Goal: Information Seeking & Learning: Learn about a topic

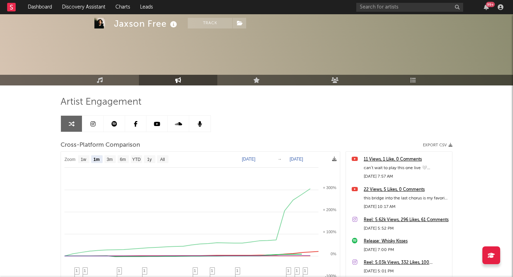
select select "1m"
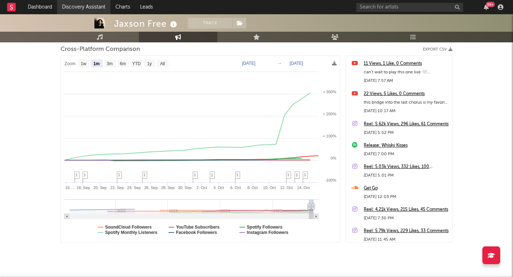
click at [88, 10] on link "Discovery Assistant" at bounding box center [83, 7] width 53 height 14
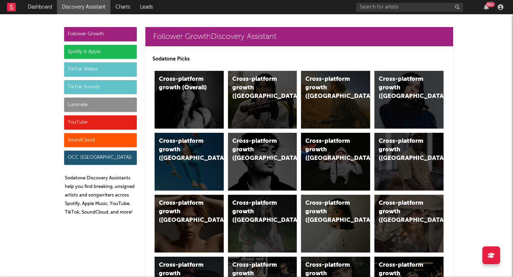
click at [94, 107] on div "Luminate" at bounding box center [100, 105] width 73 height 14
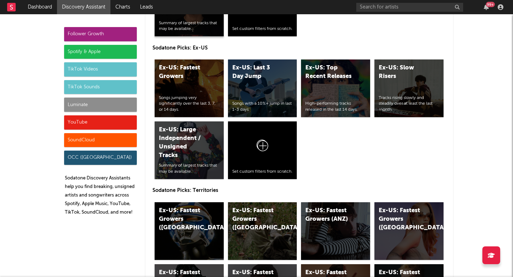
scroll to position [3782, 0]
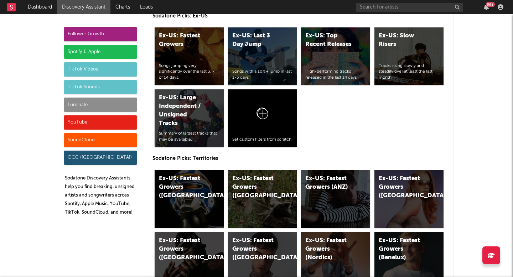
click at [151, 101] on div "Sodatone Picks: Global Global: Fastest Growers Songs jumping very significantly…" at bounding box center [299, 132] width 308 height 830
click at [123, 98] on div "Luminate" at bounding box center [100, 105] width 73 height 14
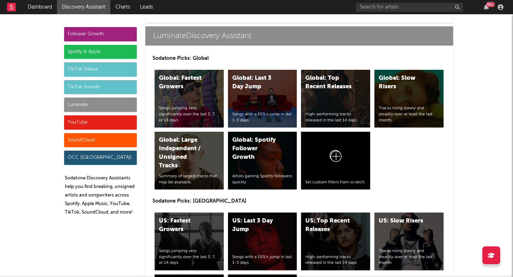
scroll to position [3406, 0]
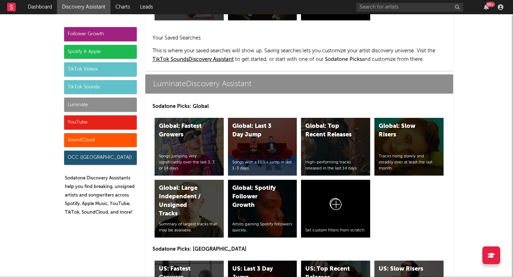
click at [119, 99] on div "Luminate" at bounding box center [100, 105] width 73 height 14
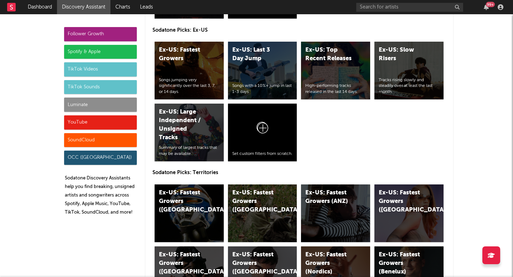
scroll to position [3768, 0]
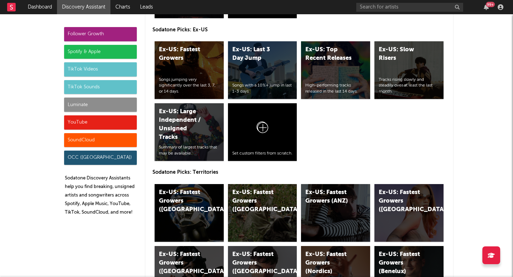
click at [122, 104] on div "Luminate" at bounding box center [100, 105] width 73 height 14
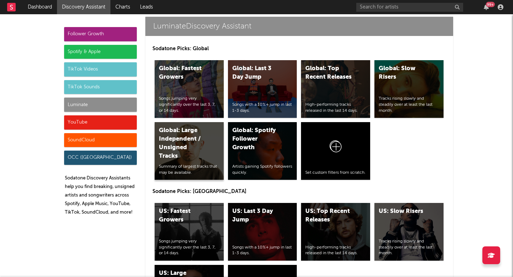
scroll to position [3472, 0]
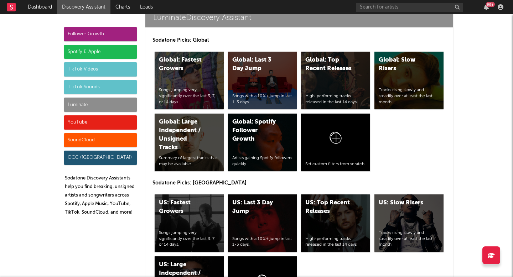
click at [268, 109] on div "Global: Fastest Growers Songs jumping very significantly over the last 3, 7, or…" at bounding box center [300, 112] width 294 height 124
click at [265, 123] on div "Global: Spotify Follower Growth" at bounding box center [256, 131] width 48 height 26
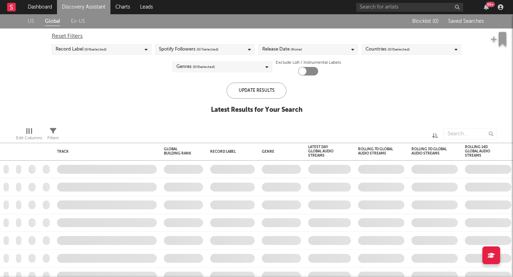
checkbox input "true"
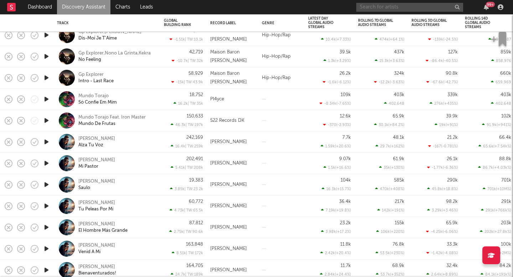
click at [404, 11] on input "text" at bounding box center [409, 7] width 107 height 9
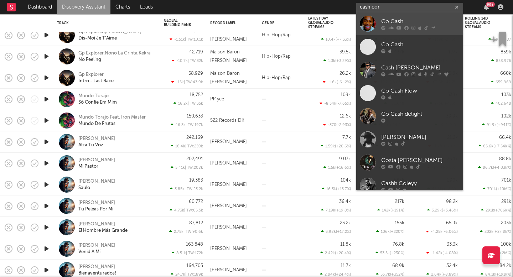
type input "cash cor"
click at [400, 21] on div "Co Cash" at bounding box center [420, 21] width 78 height 9
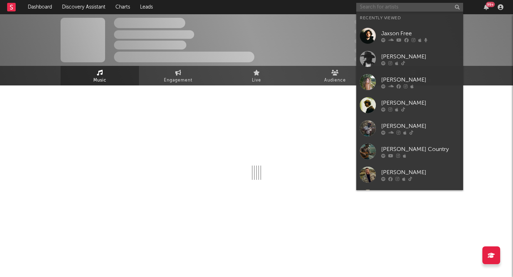
click at [395, 8] on input "text" at bounding box center [409, 7] width 107 height 9
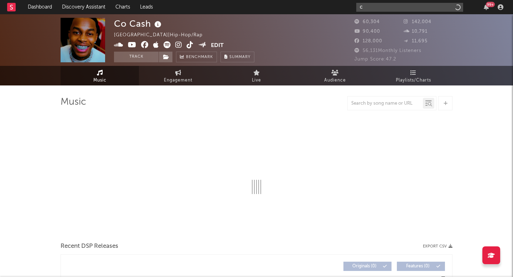
type input "ch"
select select "6m"
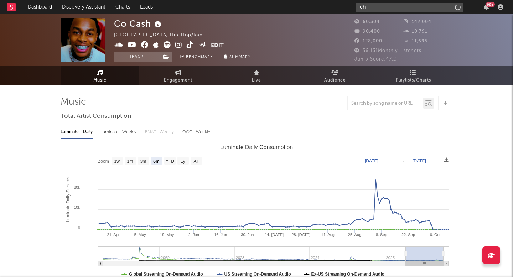
select select "6m"
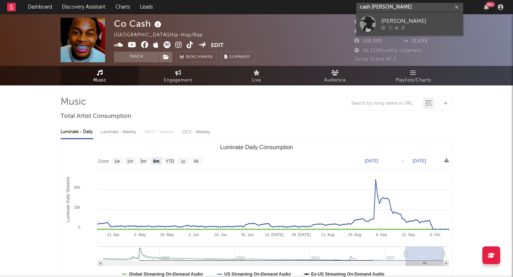
type input "cash [PERSON_NAME]"
click at [399, 19] on div "[PERSON_NAME]" at bounding box center [420, 21] width 78 height 9
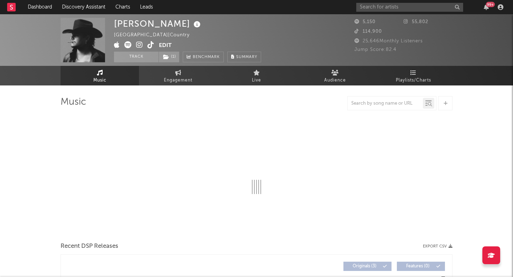
select select "1w"
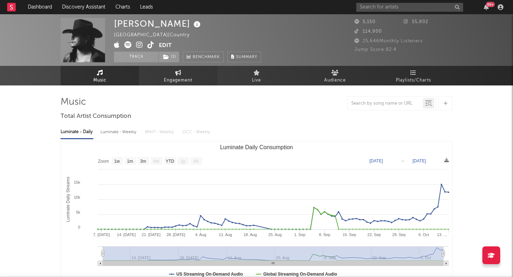
click at [185, 80] on span "Engagement" at bounding box center [178, 80] width 29 height 9
select select "1w"
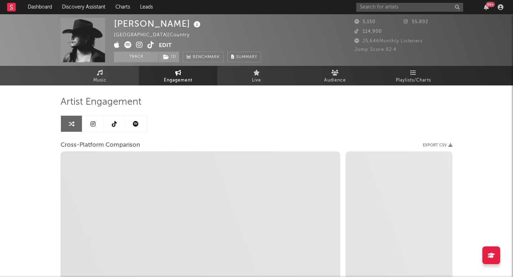
select select "1m"
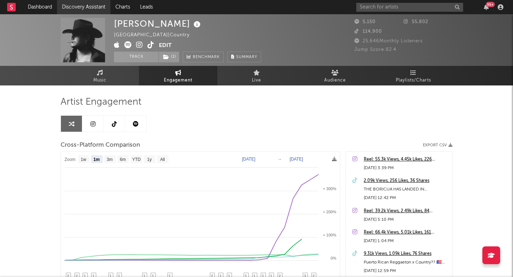
click at [101, 11] on link "Discovery Assistant" at bounding box center [83, 7] width 53 height 14
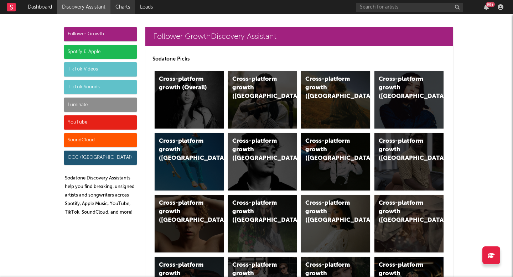
click at [117, 9] on link "Charts" at bounding box center [123, 7] width 25 height 14
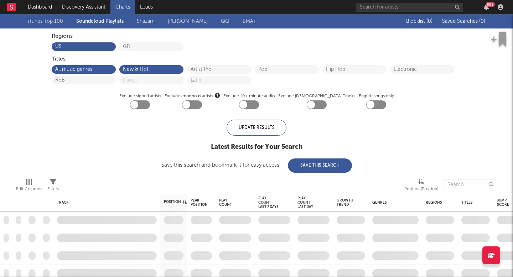
click at [144, 17] on link "Shazam" at bounding box center [146, 21] width 18 height 9
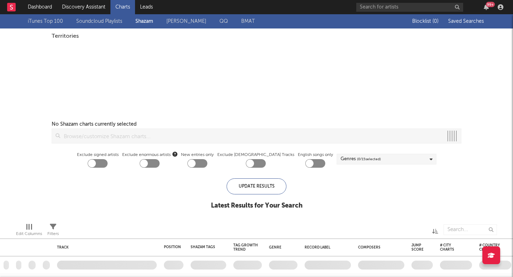
checkbox input "true"
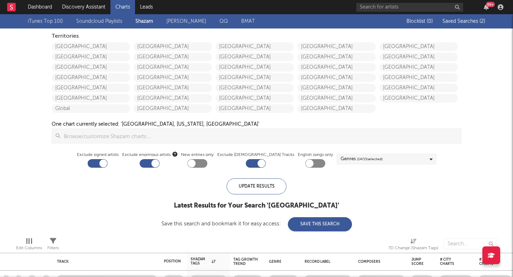
click at [467, 19] on button "Saved Searches ( 2 )" at bounding box center [463, 22] width 45 height 6
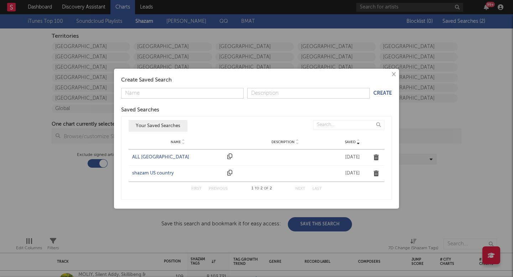
click at [169, 159] on div "ALL [GEOGRAPHIC_DATA]" at bounding box center [178, 157] width 92 height 7
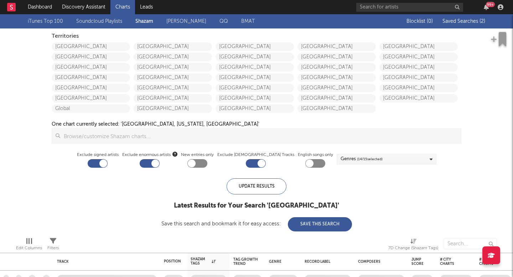
checkbox input "false"
checkbox input "true"
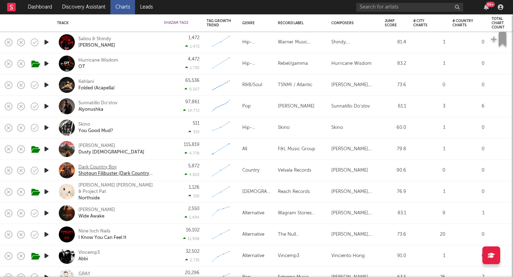
click at [109, 165] on div "Dark Country Boy" at bounding box center [116, 167] width 77 height 6
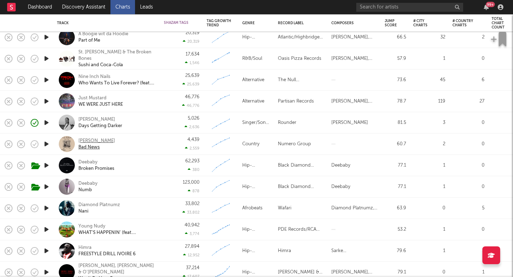
click at [105, 139] on div "[PERSON_NAME]" at bounding box center [96, 141] width 37 height 6
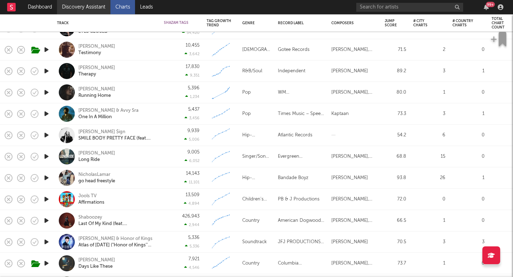
click at [101, 11] on link "Discovery Assistant" at bounding box center [83, 7] width 53 height 14
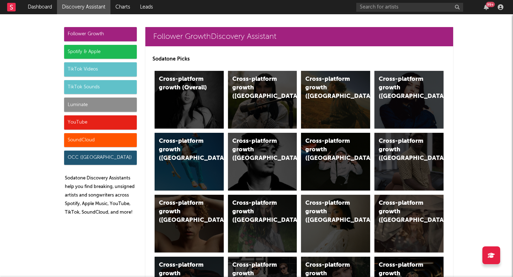
click at [107, 106] on div "Luminate" at bounding box center [100, 105] width 73 height 14
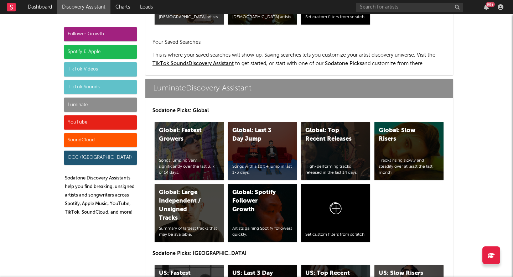
scroll to position [3452, 0]
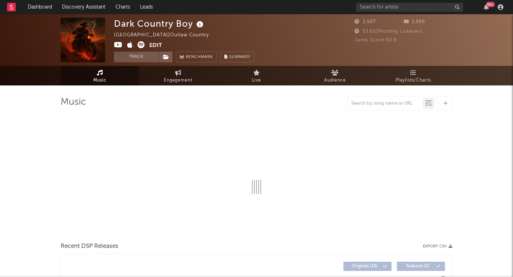
select select "1w"
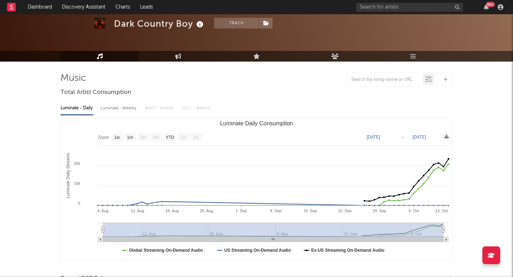
scroll to position [33, 0]
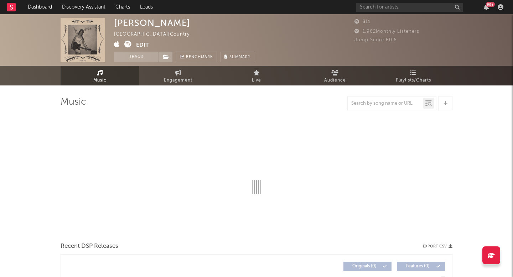
select select "1w"
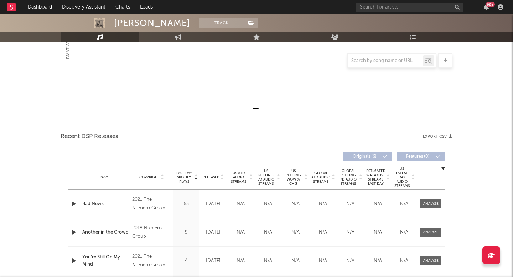
scroll to position [171, 0]
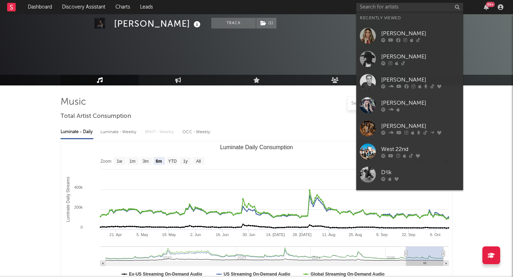
select select "6m"
